Goal: Task Accomplishment & Management: Manage account settings

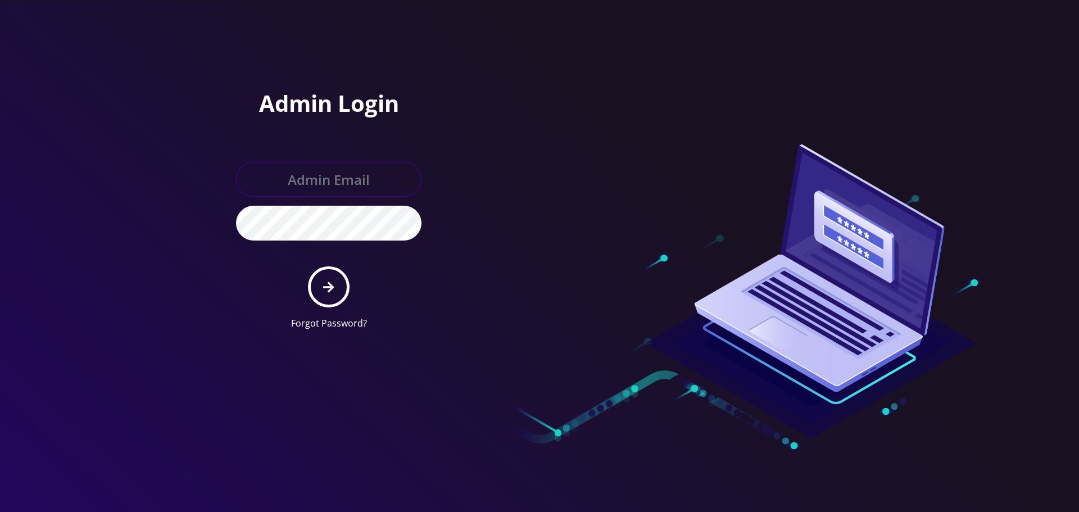
click at [332, 192] on input "text" at bounding box center [328, 179] width 185 height 35
type input "[EMAIL_ADDRESS][DOMAIN_NAME]"
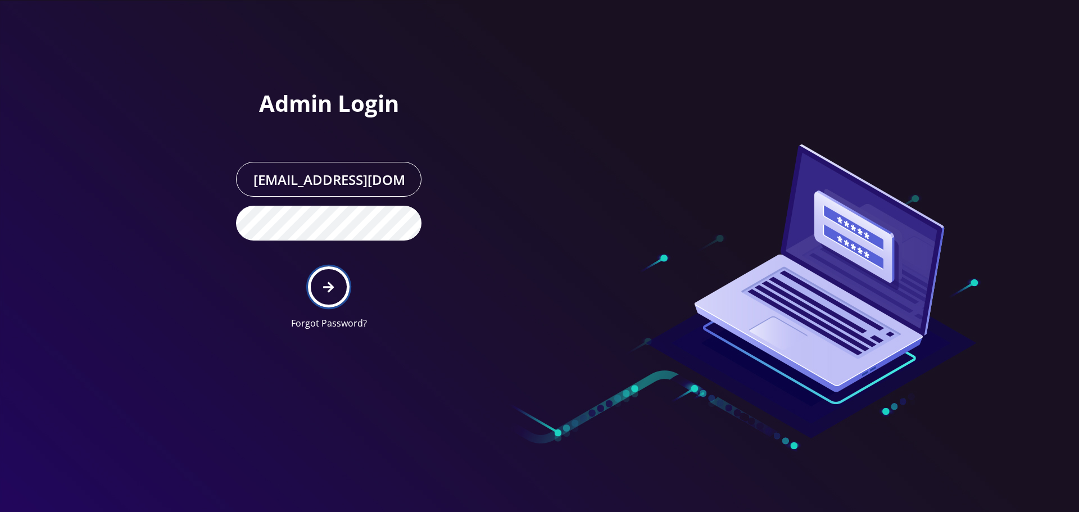
click at [318, 282] on button "submit" at bounding box center [328, 286] width 41 height 41
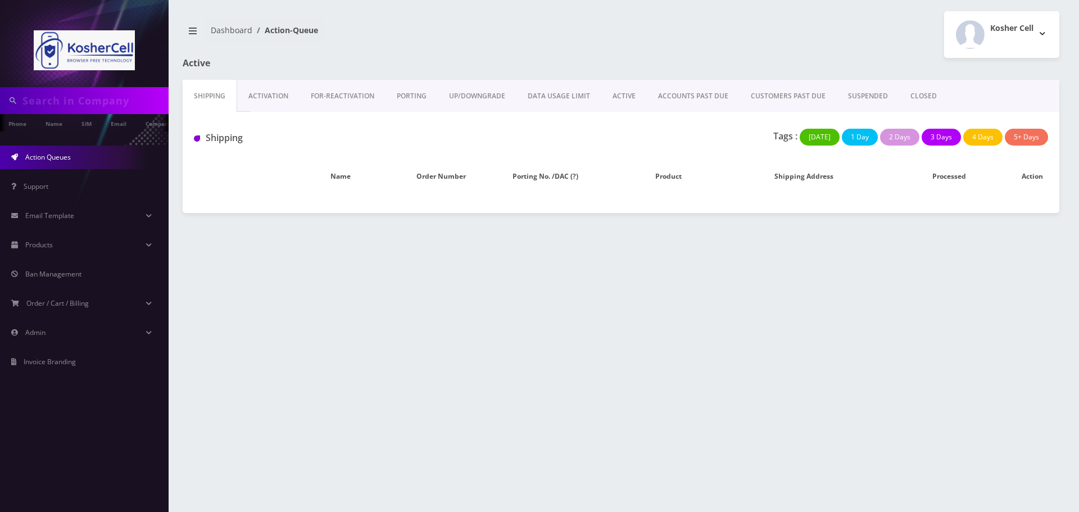
type input "[PERSON_NAME]"
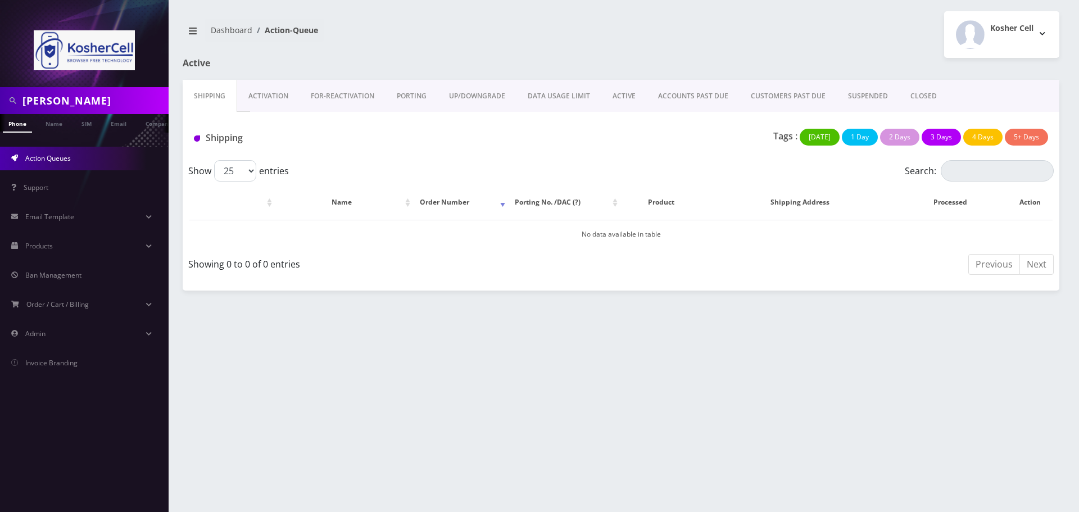
click at [617, 91] on link "ACTIVE" at bounding box center [624, 96] width 46 height 33
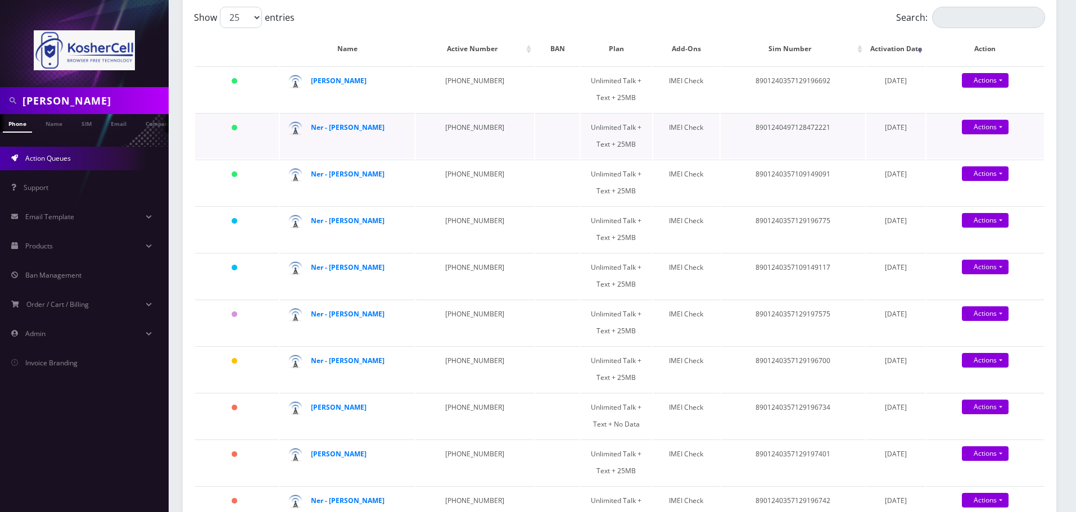
scroll to position [169, 0]
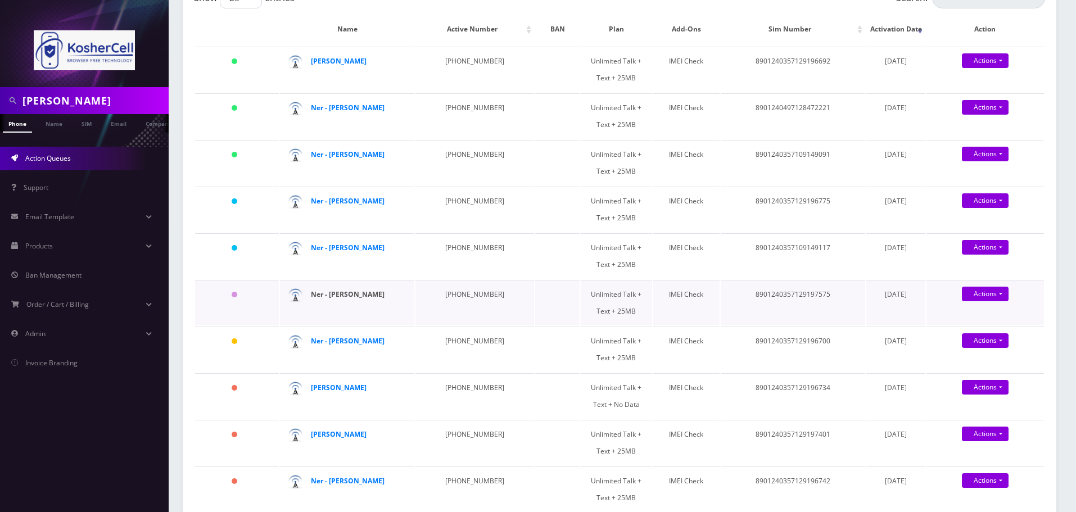
click at [369, 297] on strong "Ner - [PERSON_NAME]" at bounding box center [348, 294] width 74 height 10
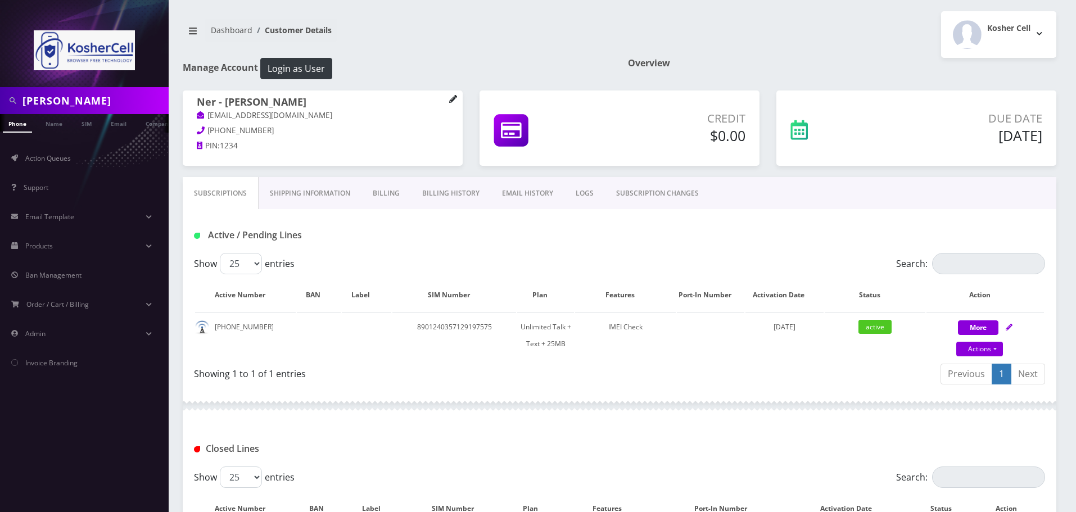
click at [454, 99] on icon at bounding box center [452, 98] width 7 height 7
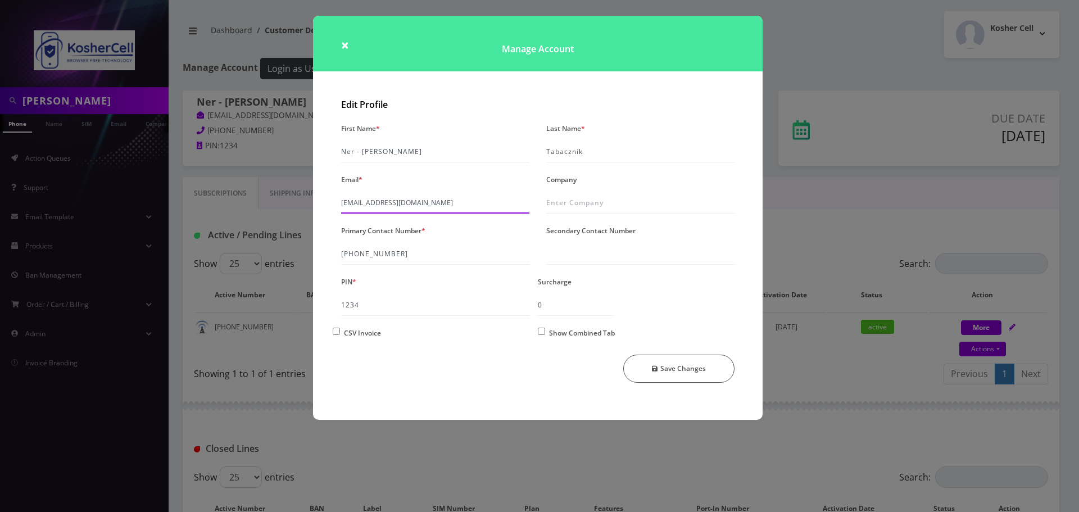
drag, startPoint x: 415, startPoint y: 202, endPoint x: 341, endPoint y: 202, distance: 74.2
click at [341, 202] on input "[EMAIL_ADDRESS][DOMAIN_NAME]" at bounding box center [435, 202] width 188 height 21
click at [689, 367] on button "Save Changes" at bounding box center [679, 369] width 112 height 28
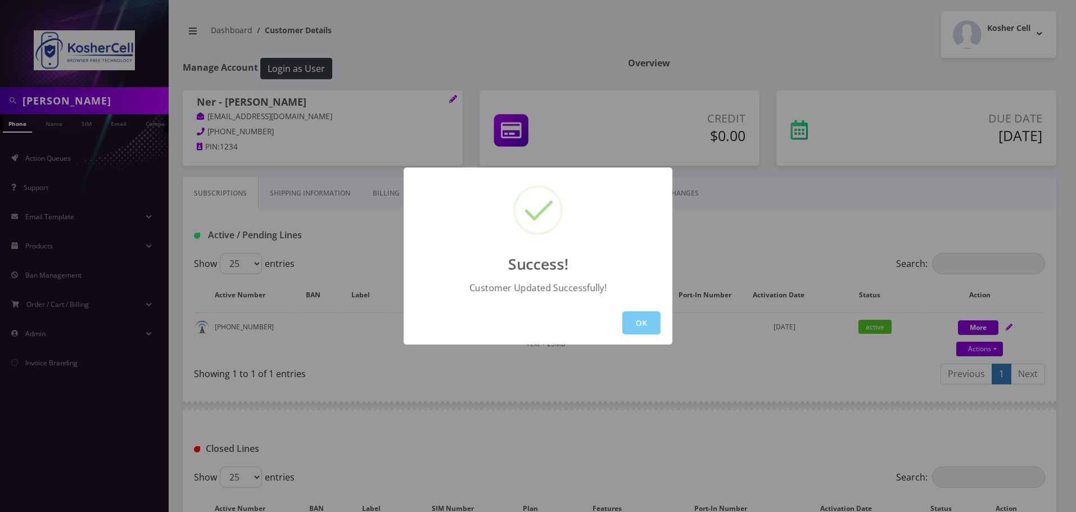
click at [648, 324] on button "OK" at bounding box center [641, 322] width 38 height 23
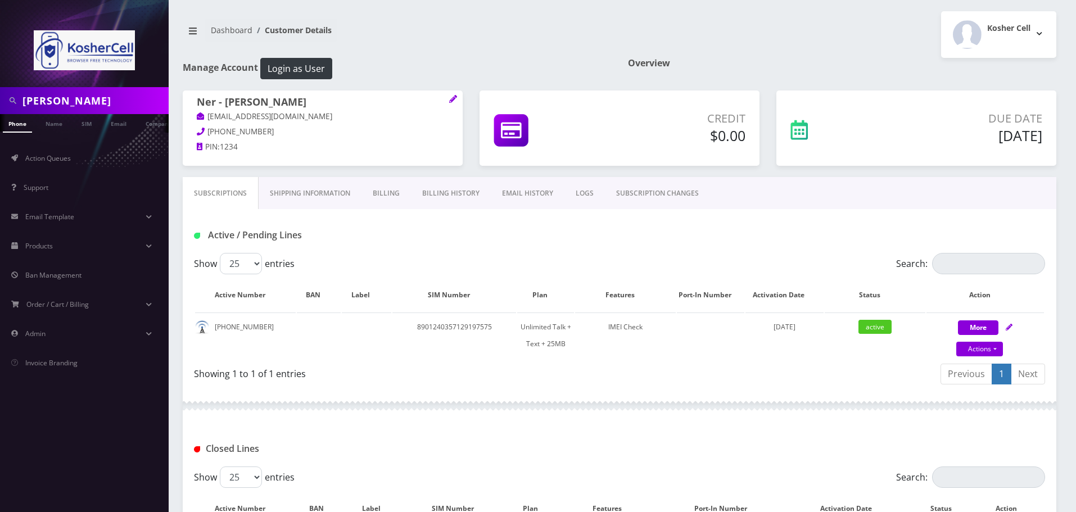
click at [520, 194] on link "EMAIL HISTORY" at bounding box center [528, 193] width 74 height 33
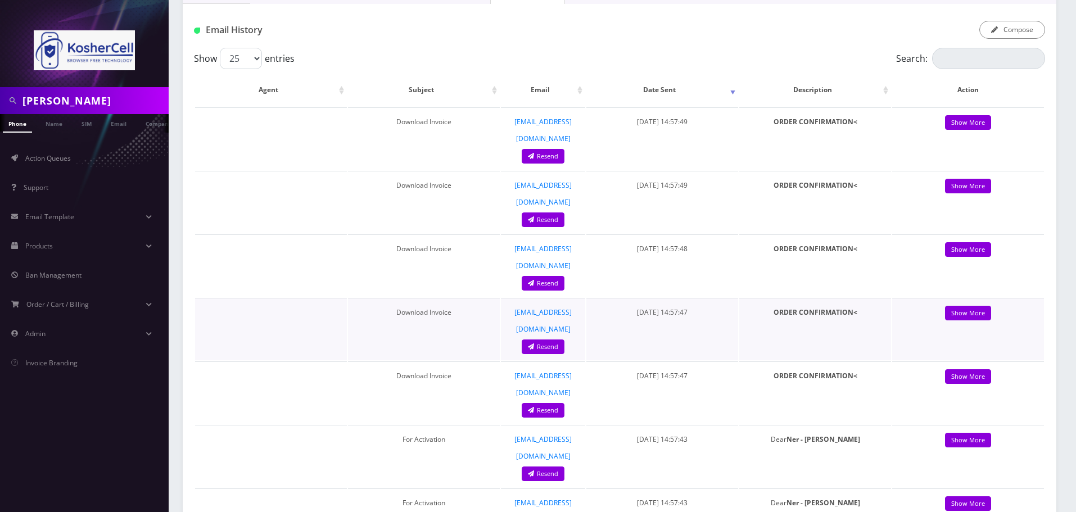
scroll to position [225, 0]
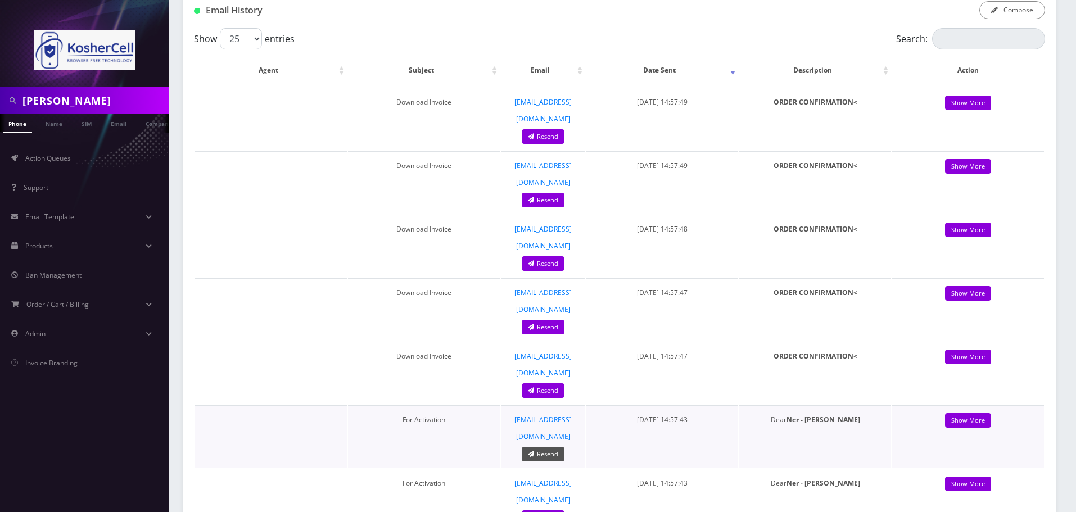
click at [547, 447] on link "Resend" at bounding box center [543, 454] width 43 height 15
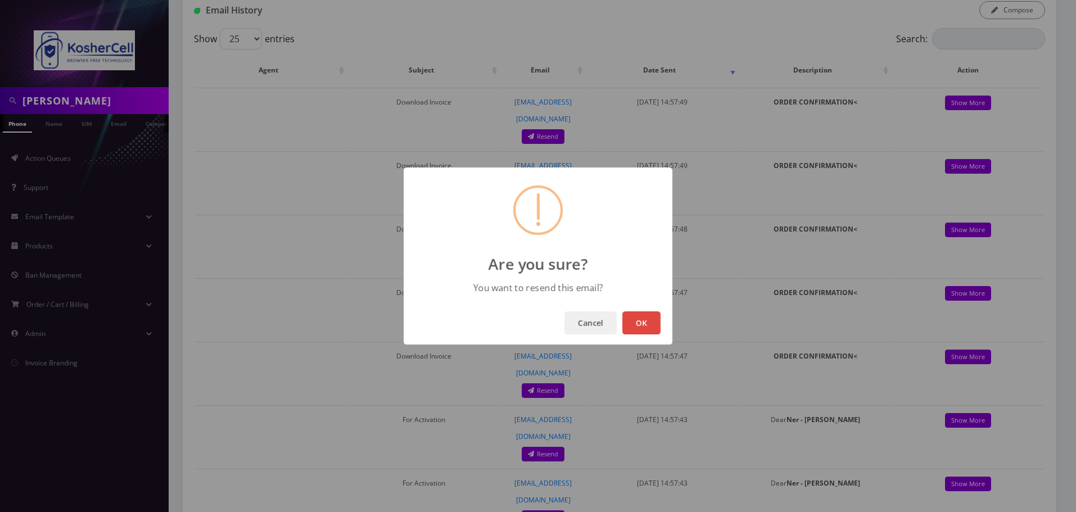
click at [644, 314] on button "OK" at bounding box center [641, 322] width 38 height 23
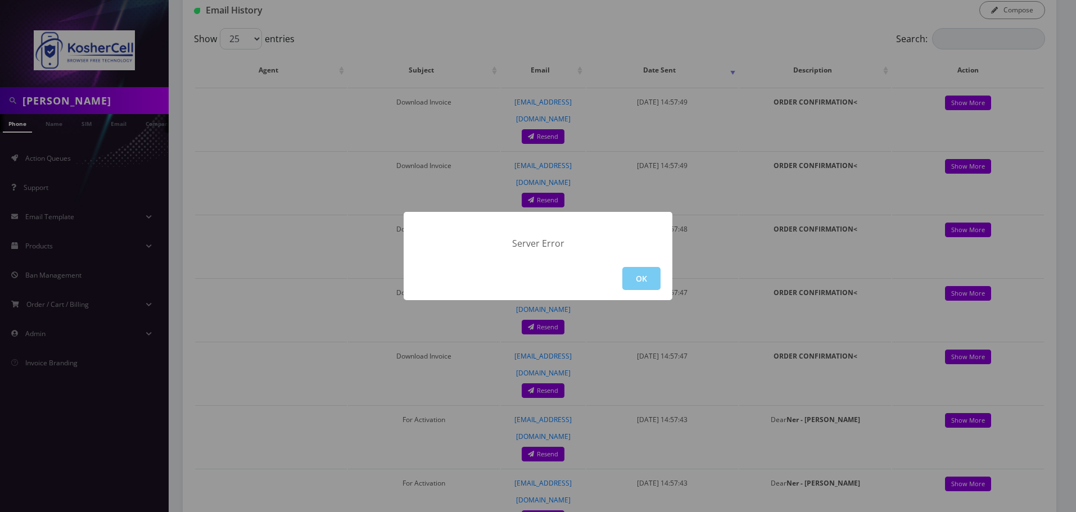
click at [642, 283] on button "OK" at bounding box center [641, 278] width 38 height 23
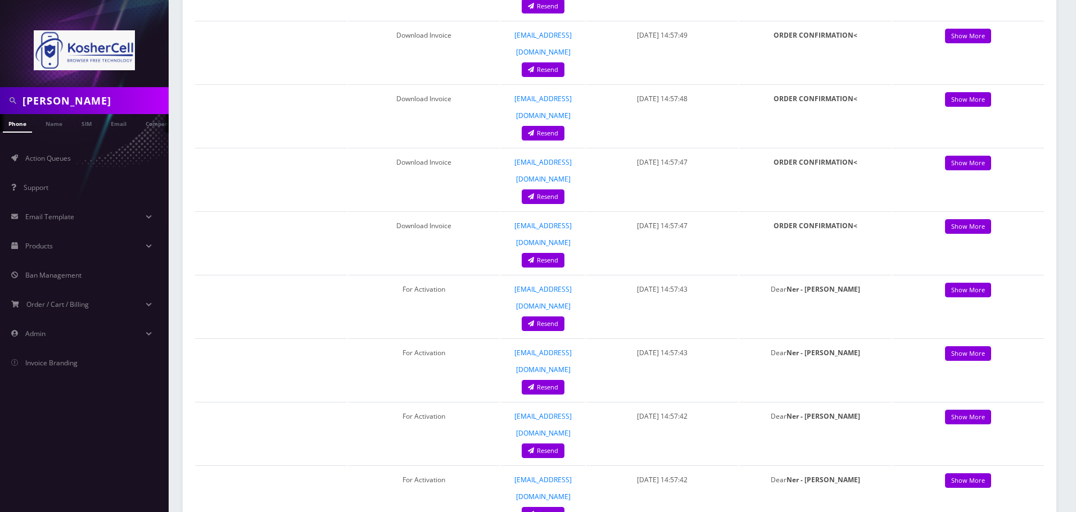
scroll to position [363, 0]
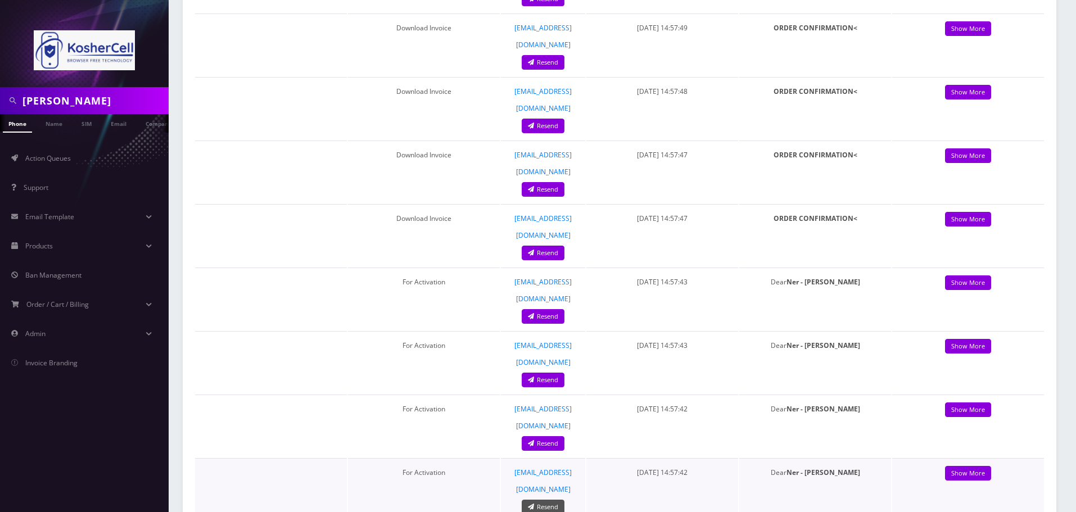
click at [547, 500] on link "Resend" at bounding box center [543, 507] width 43 height 15
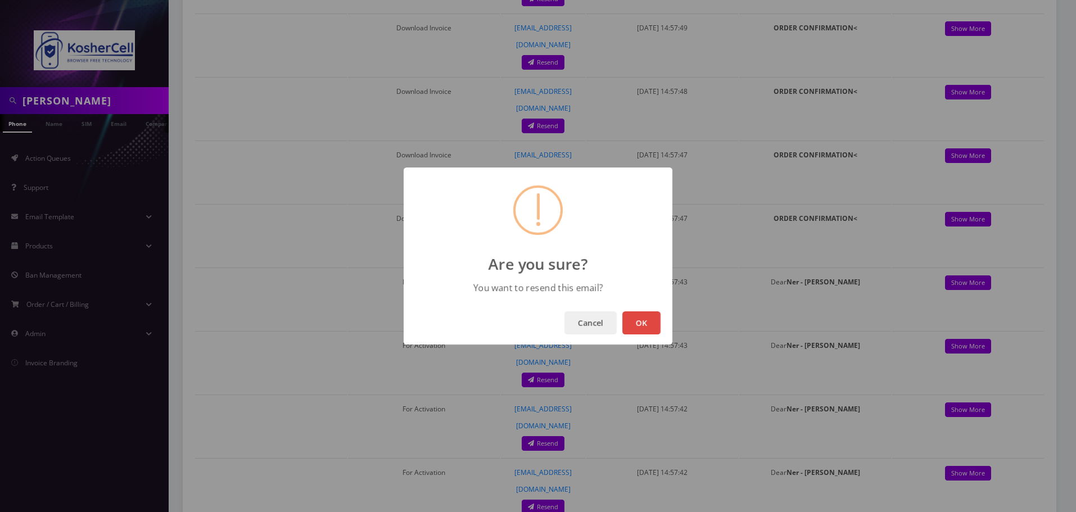
click at [639, 313] on button "OK" at bounding box center [641, 322] width 38 height 23
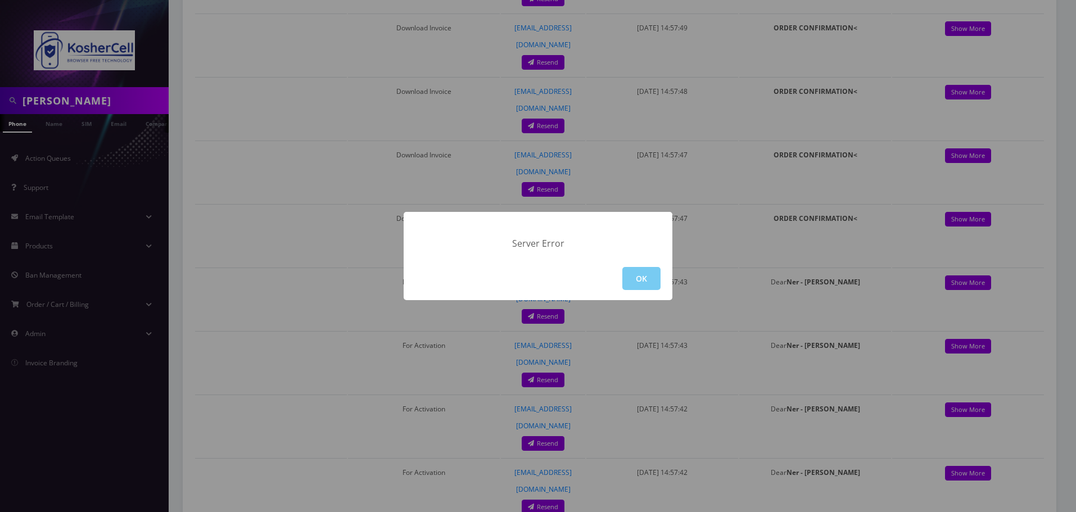
click at [638, 276] on button "OK" at bounding box center [641, 278] width 38 height 23
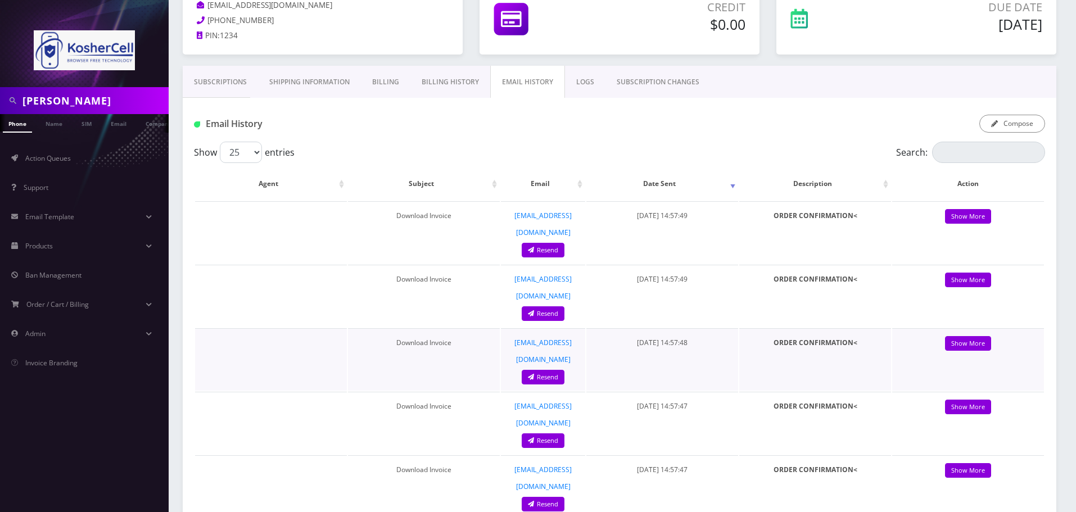
scroll to position [82, 0]
